Goal: Task Accomplishment & Management: Complete application form

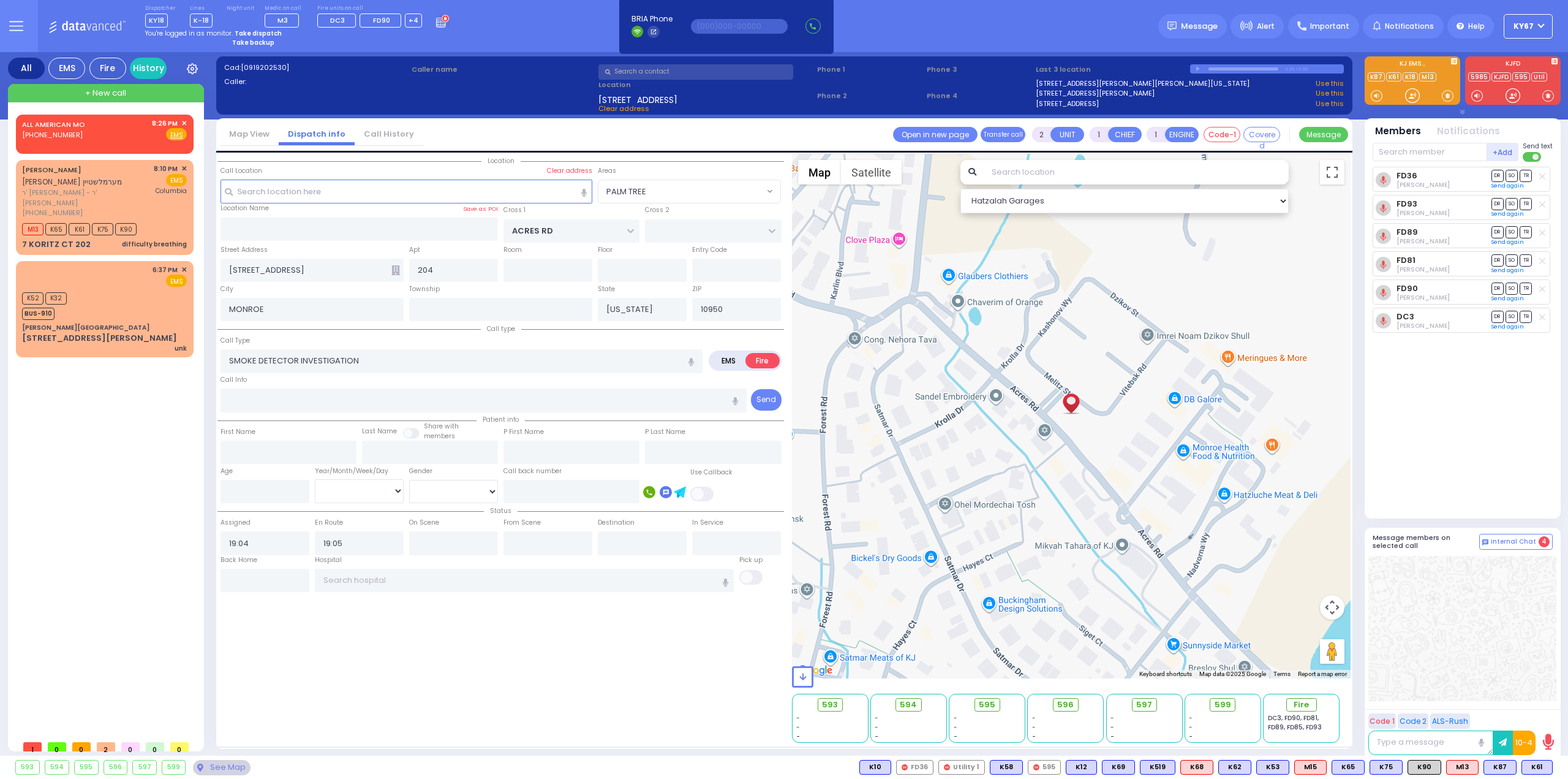
select select "PALM TREE"
select select
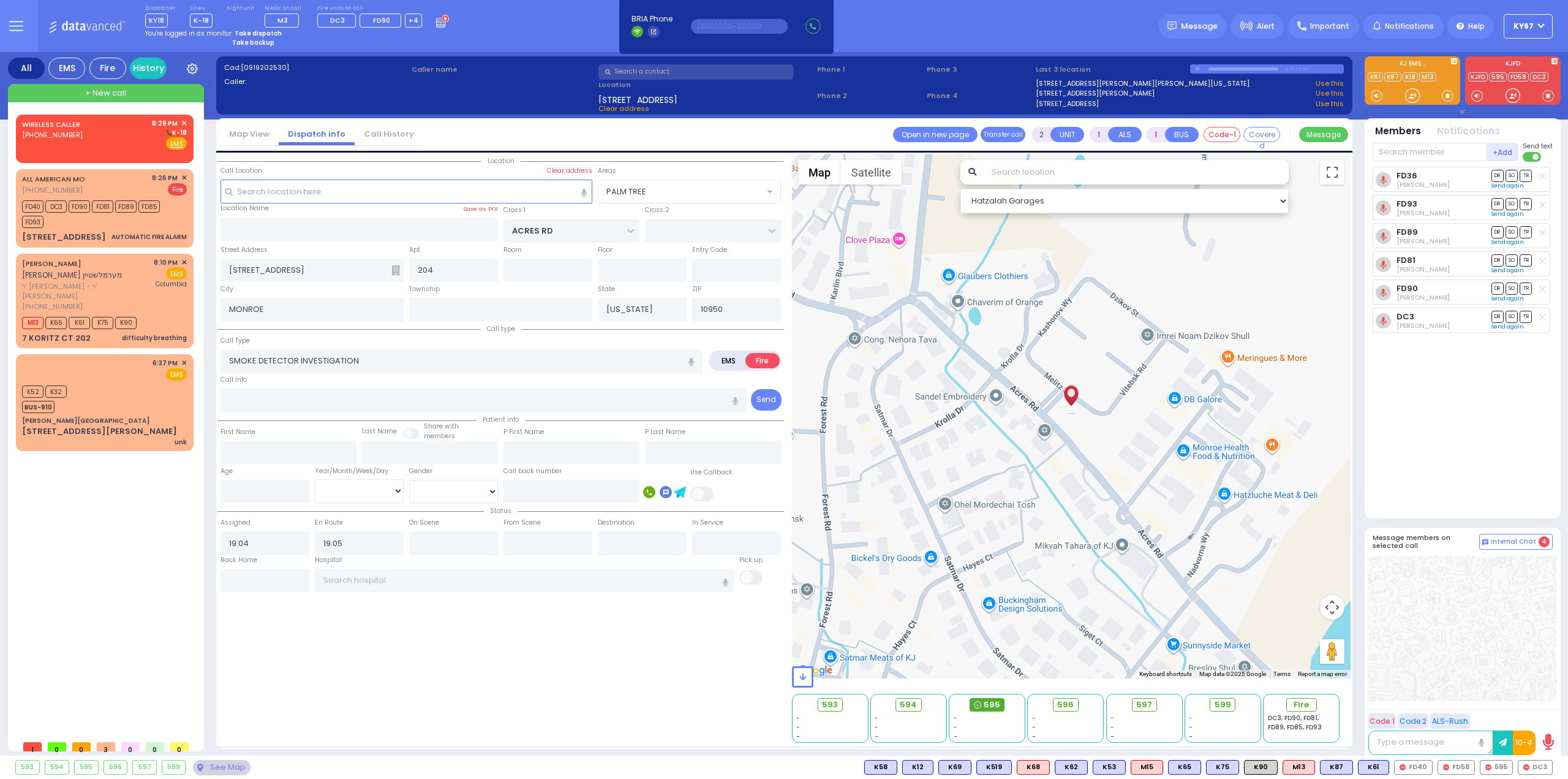
click at [992, 709] on span "595" at bounding box center [992, 705] width 16 height 13
click at [166, 203] on div "FD40 DC3 FD90 FD81 FD89 FD85 FD93" at bounding box center [98, 213] width 153 height 31
type input "3"
select select
type input "AUTOMATIC FIRE ALARM"
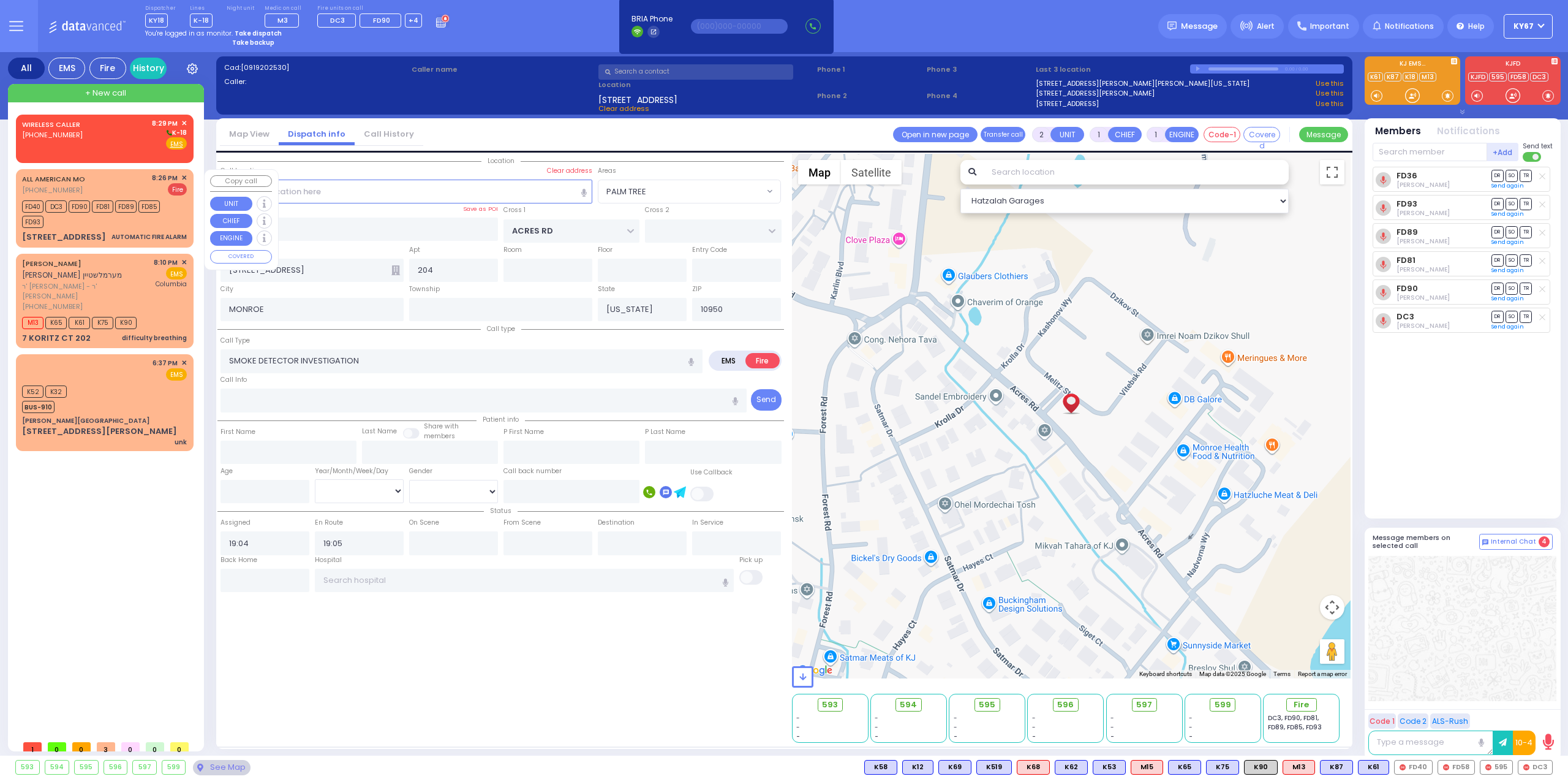
radio input "true"
type input "Zone 11"
select select
type input "20:26"
type input "20:27"
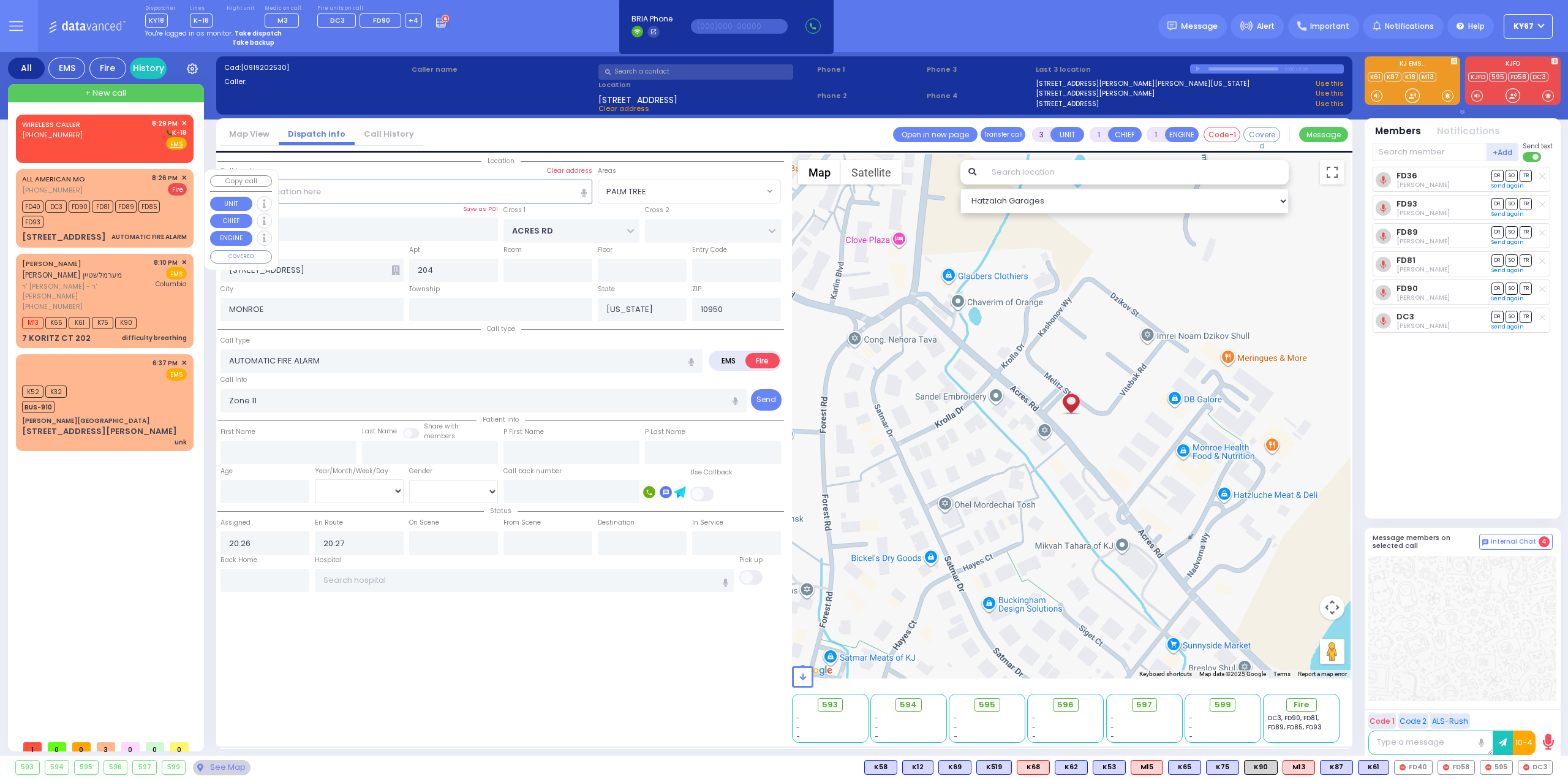
select select "Hatzalah Garages"
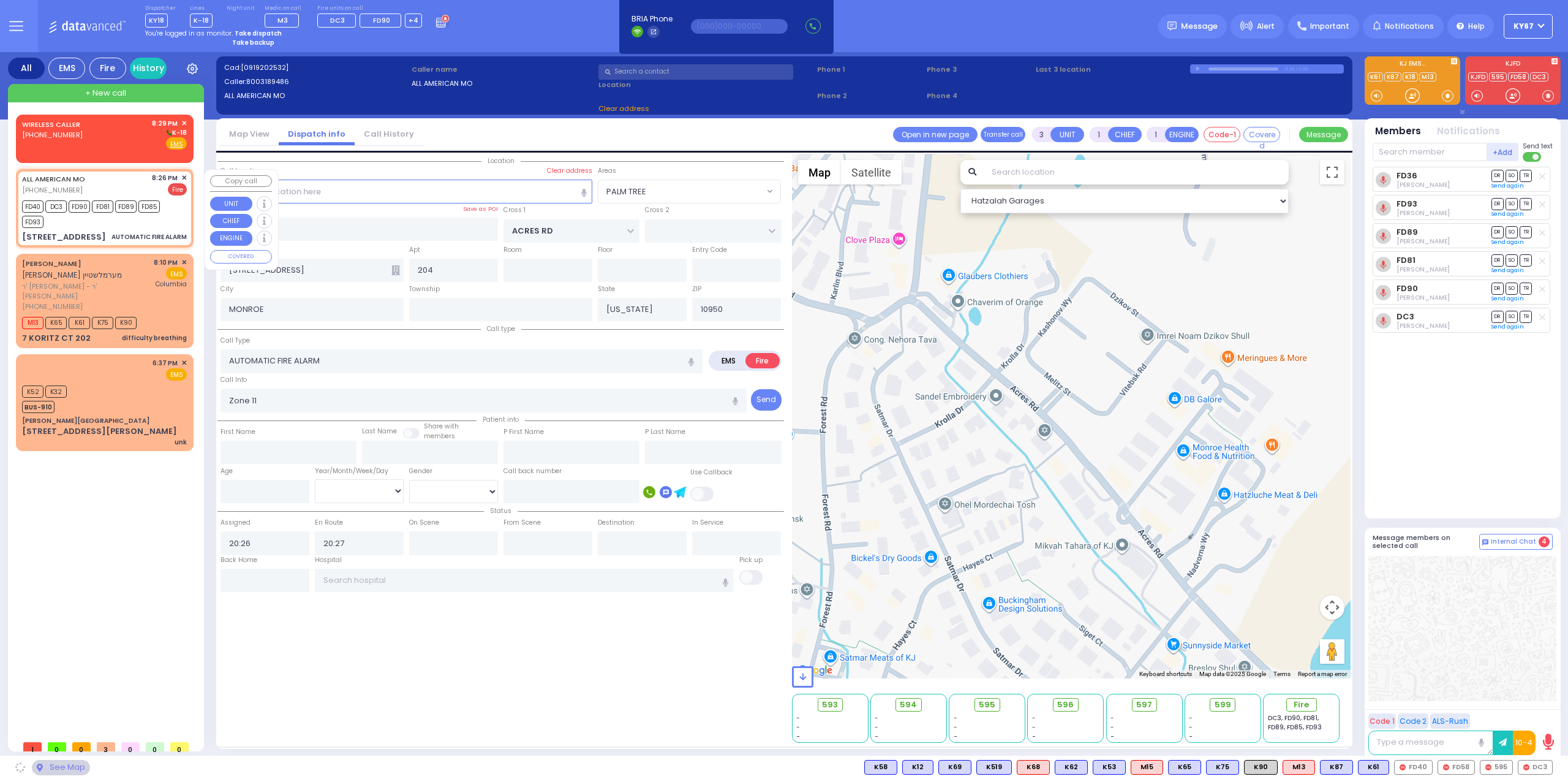
type input "PILNUA RD"
type input "[PERSON_NAME][GEOGRAPHIC_DATA]"
type input "[STREET_ADDRESS]"
type input "Monroe"
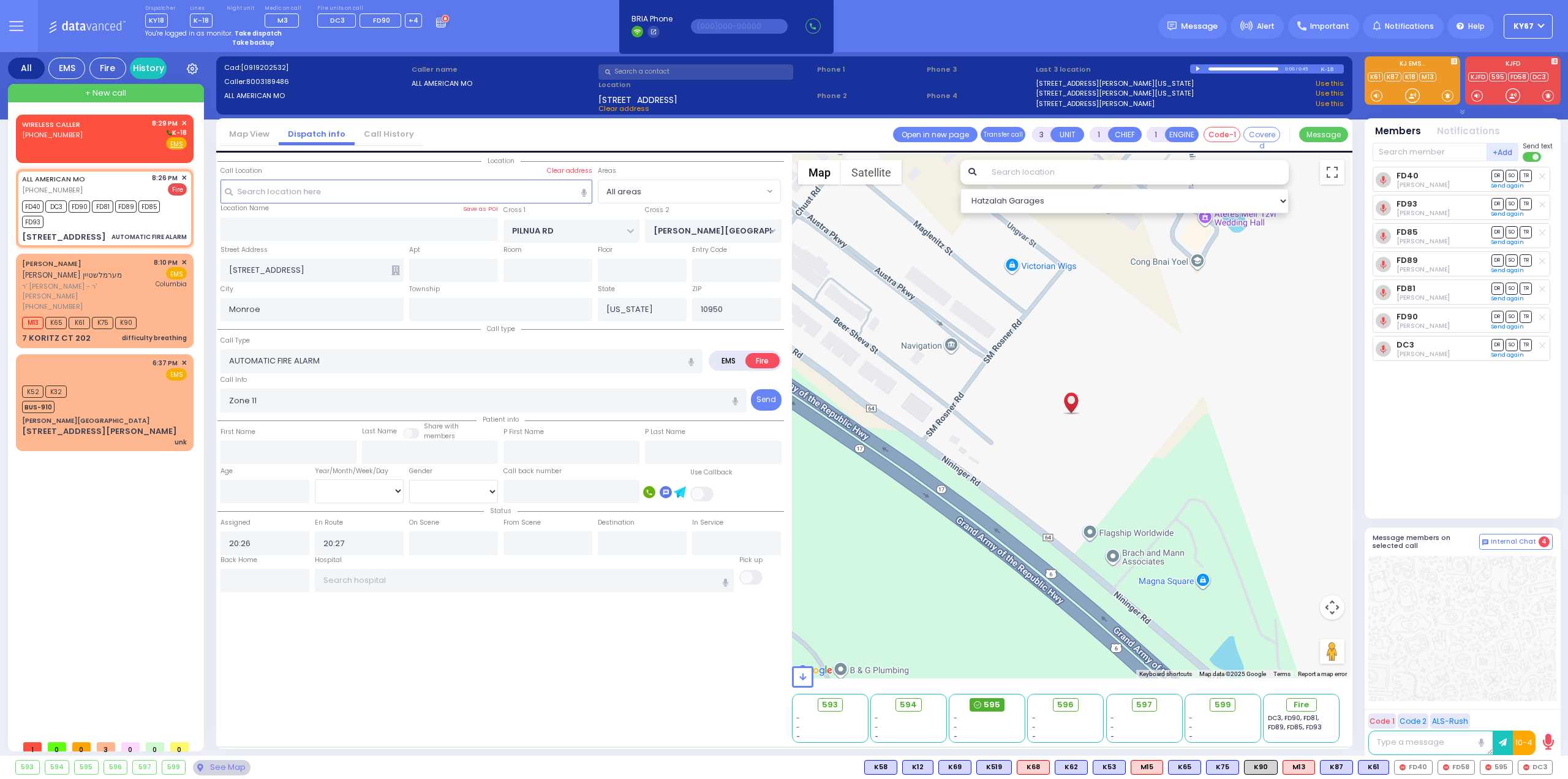
click at [987, 704] on span "595" at bounding box center [992, 705] width 16 height 13
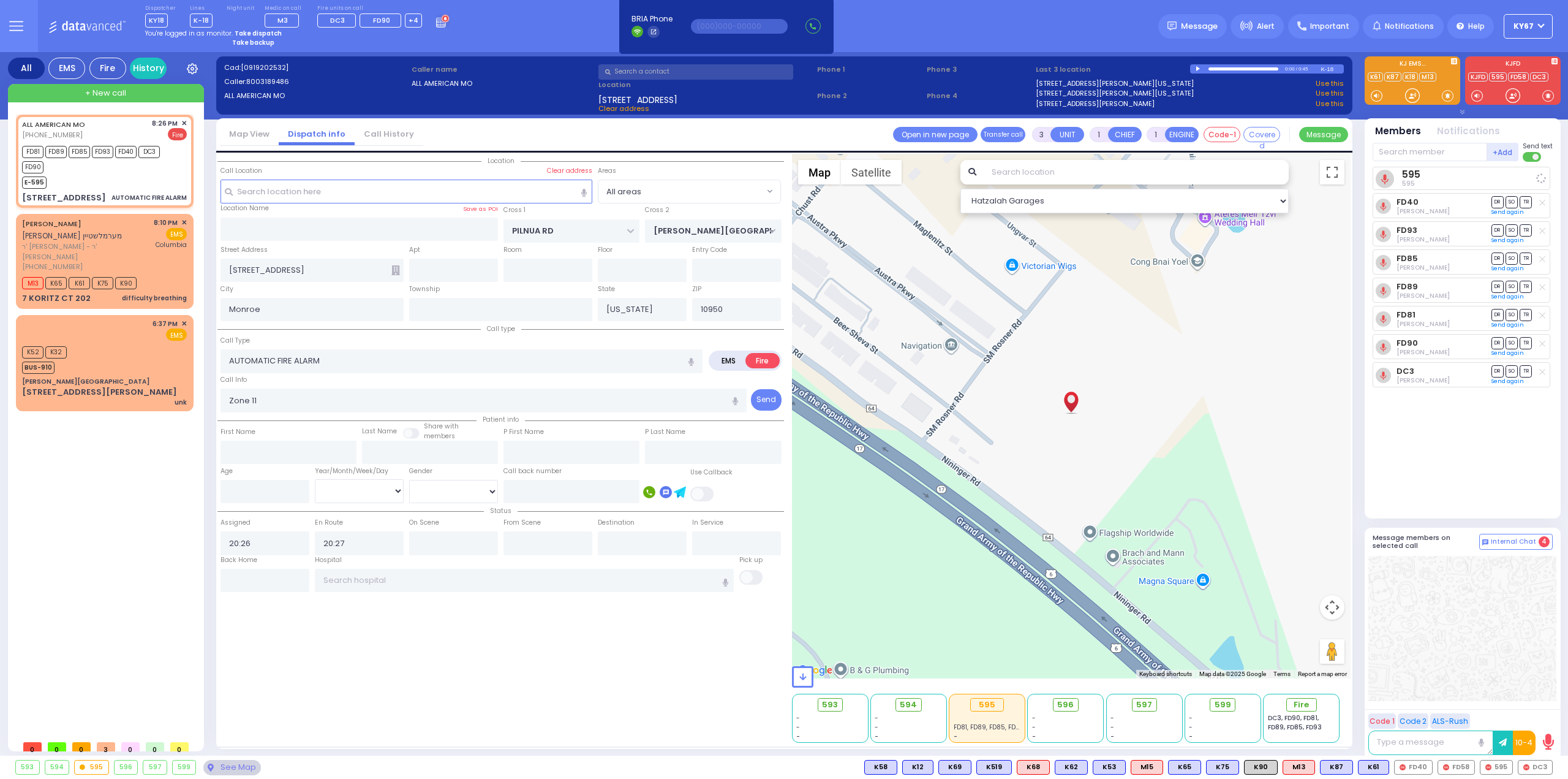
select select
radio input "true"
select select
select select "Hatzalah Garages"
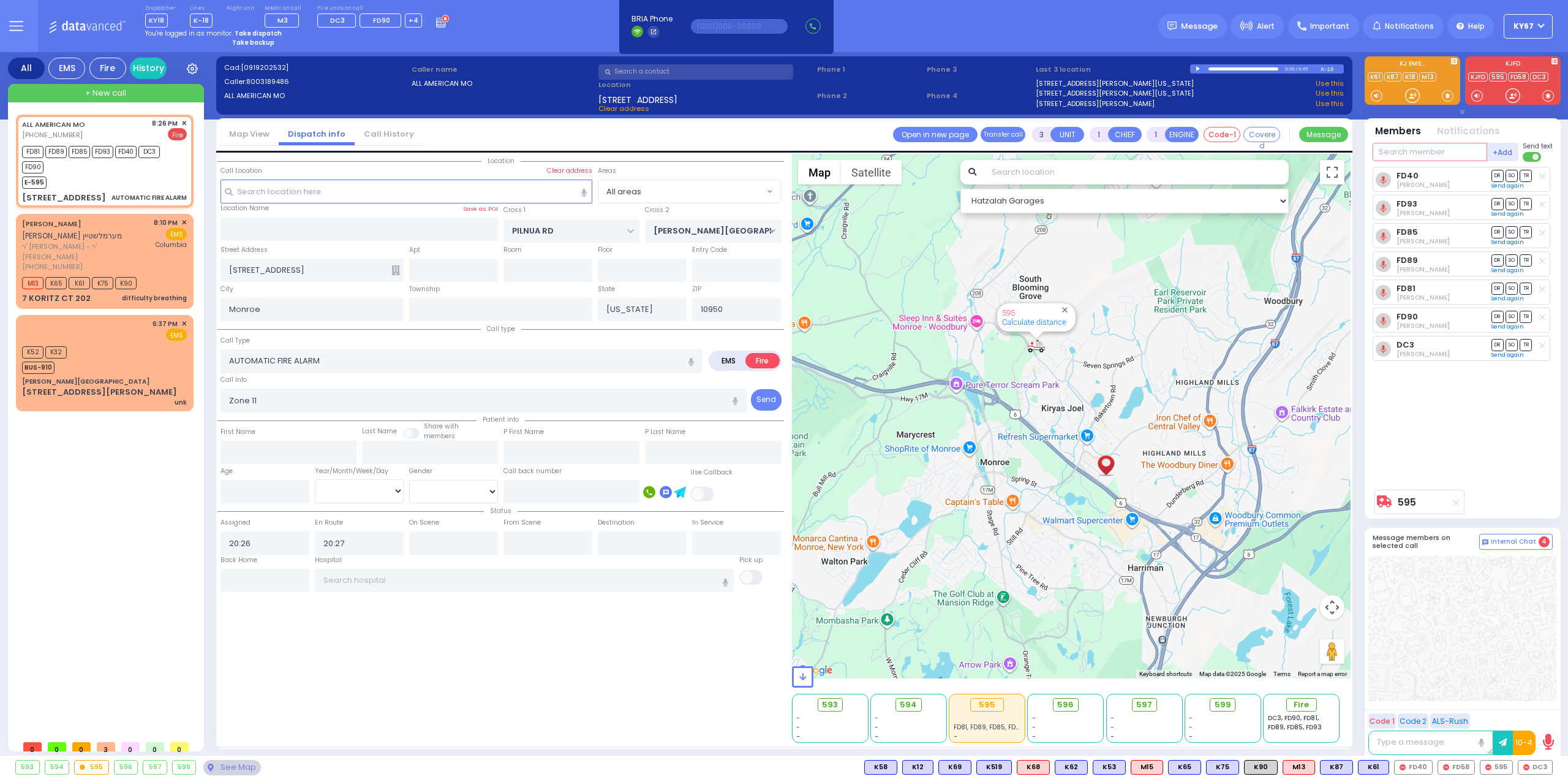
click at [1441, 150] on input "text" at bounding box center [1429, 152] width 115 height 18
type input "58"
select select
radio input "true"
select select
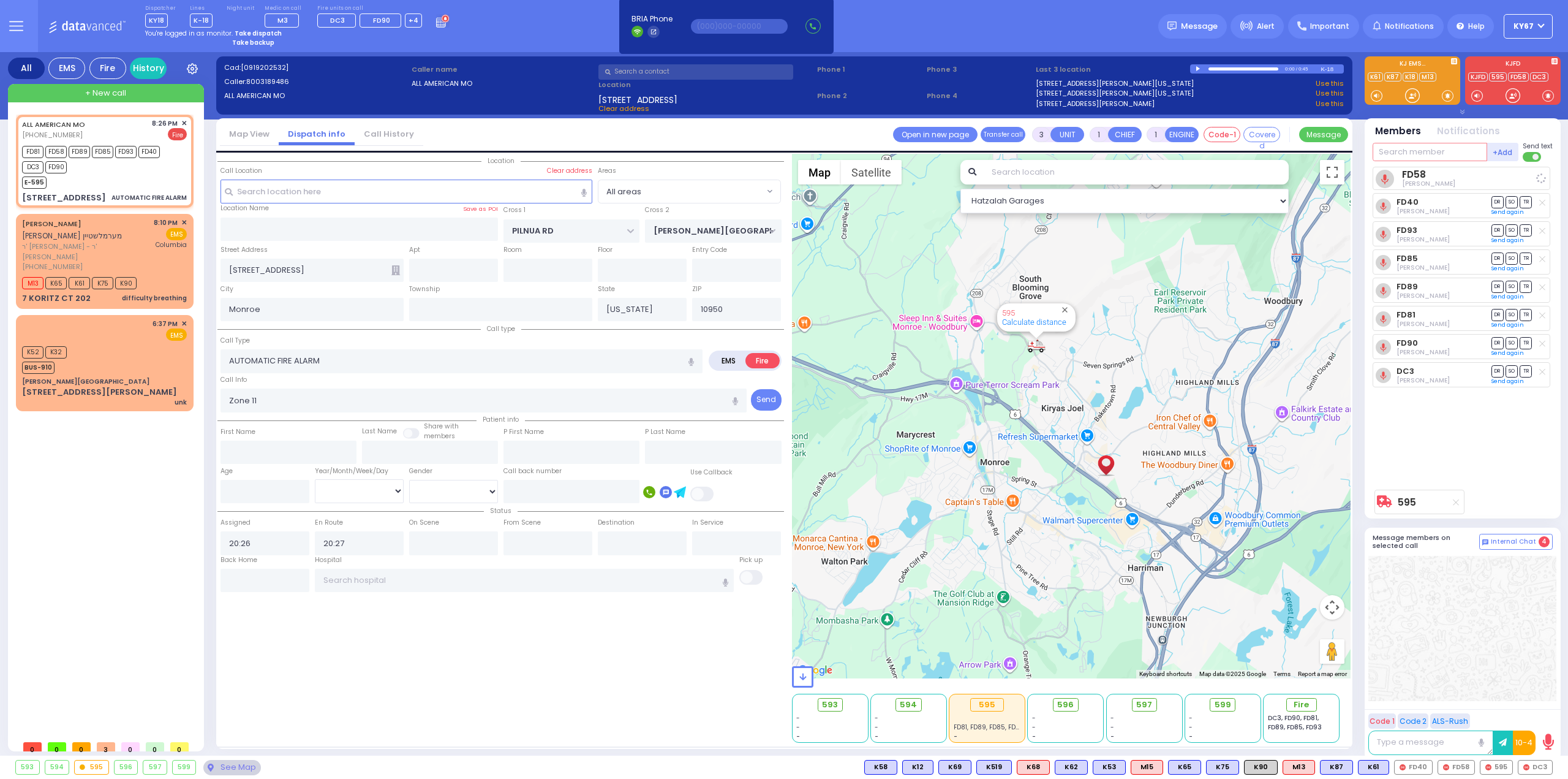
select select "Hatzalah Garages"
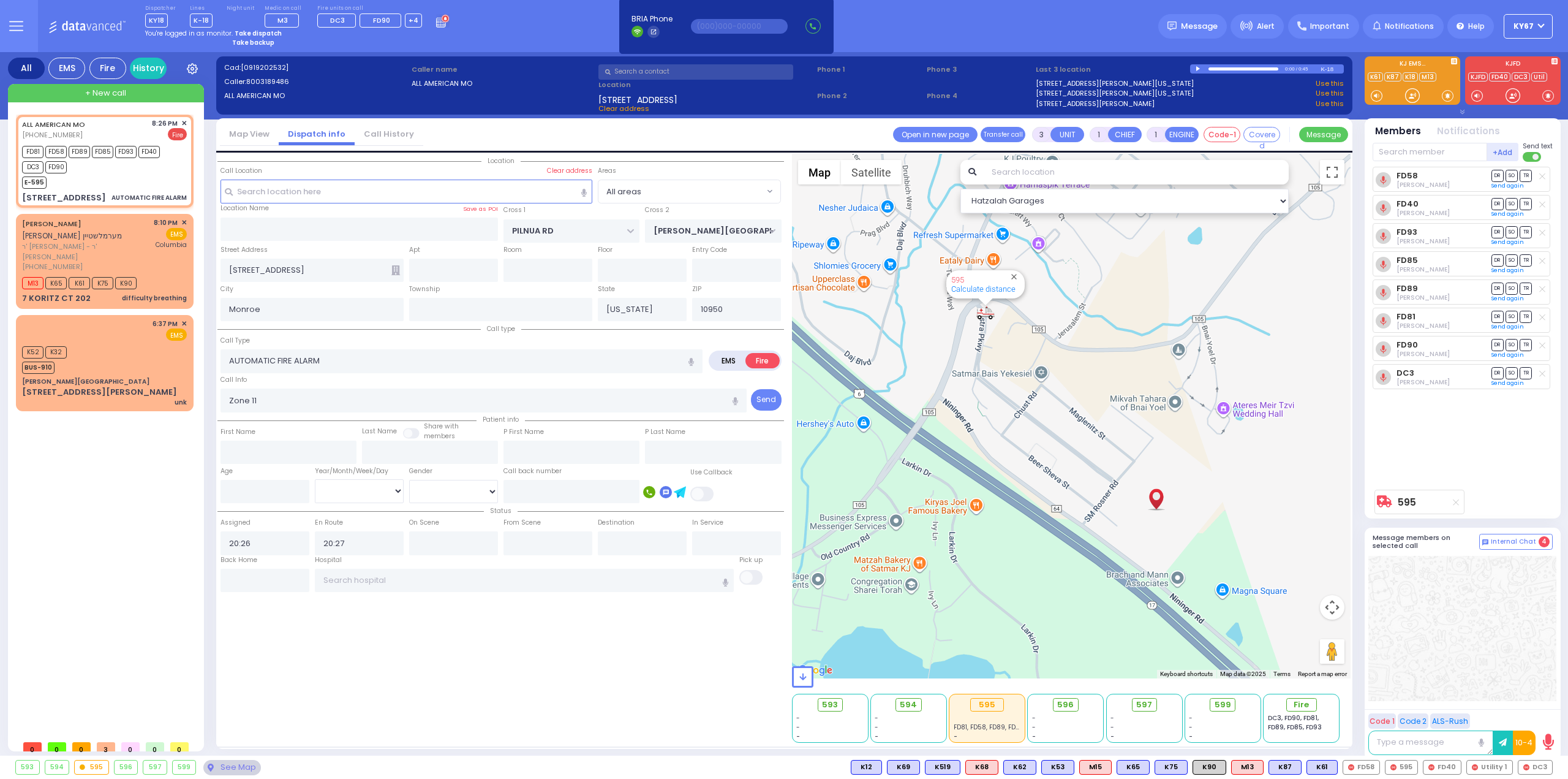
click at [317, 652] on div "Location ZIP" at bounding box center [501, 448] width 567 height 589
